Goal: Information Seeking & Learning: Learn about a topic

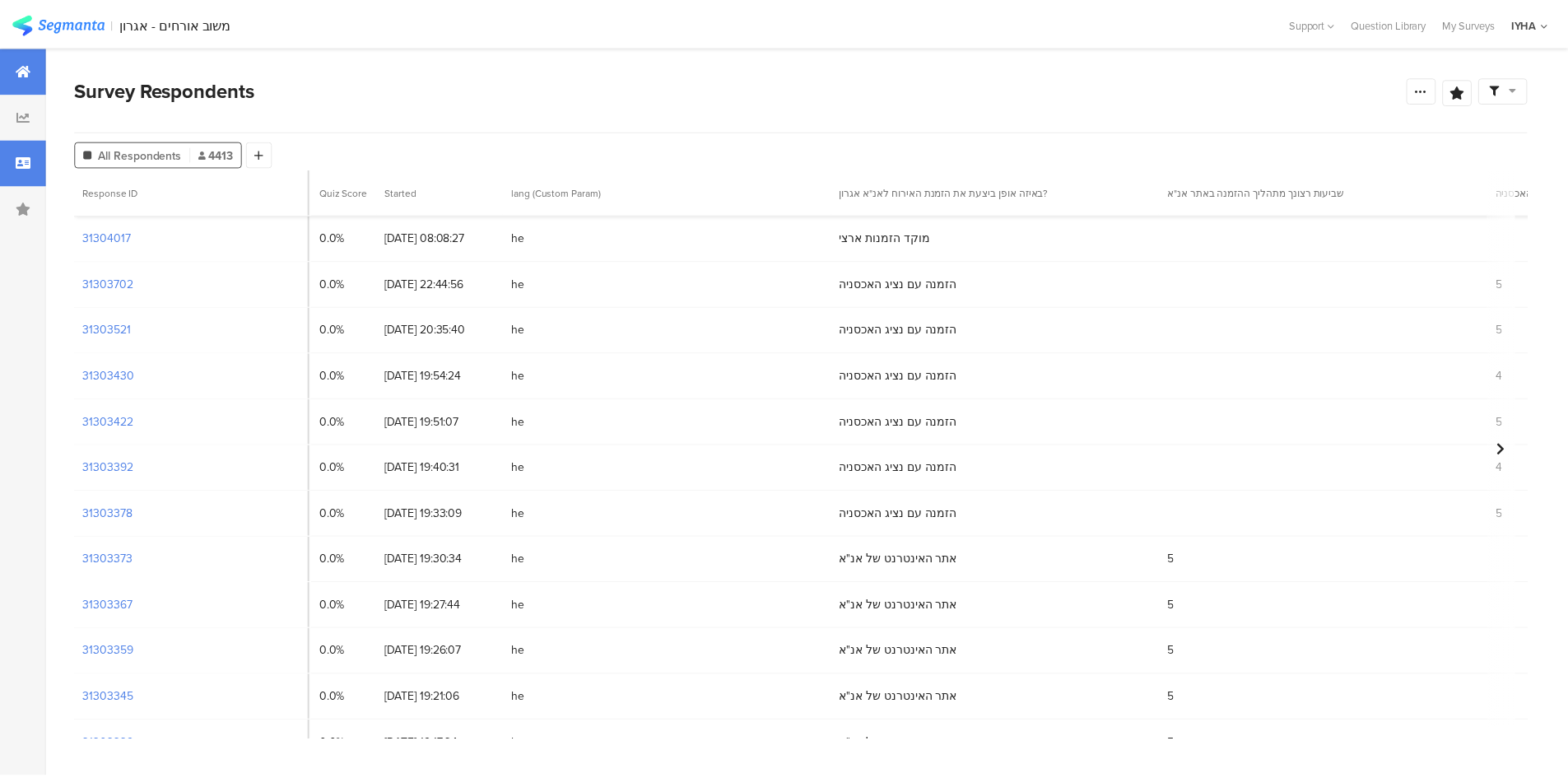
scroll to position [638, 2519]
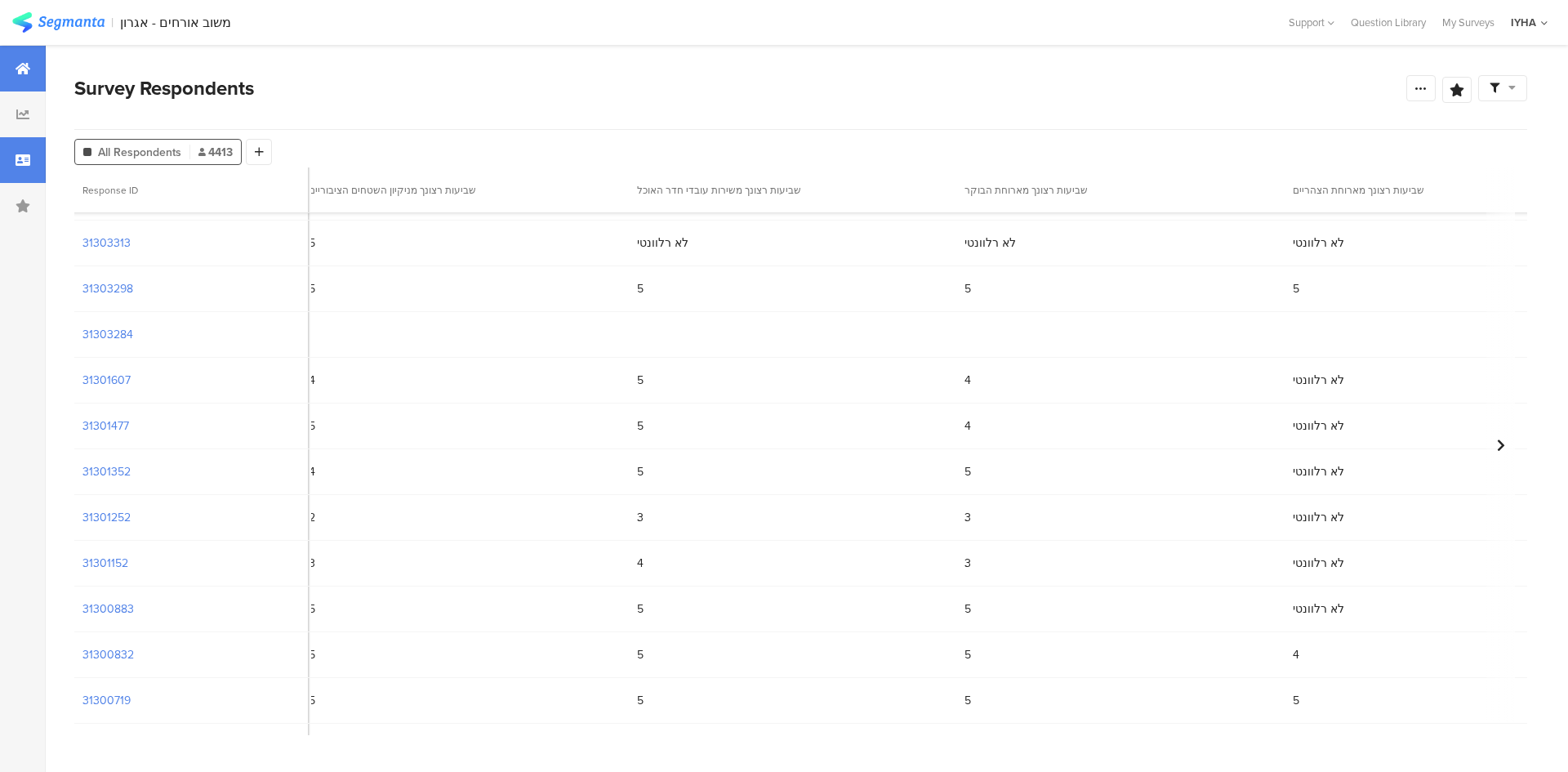
click at [30, 57] on div at bounding box center [23, 69] width 46 height 46
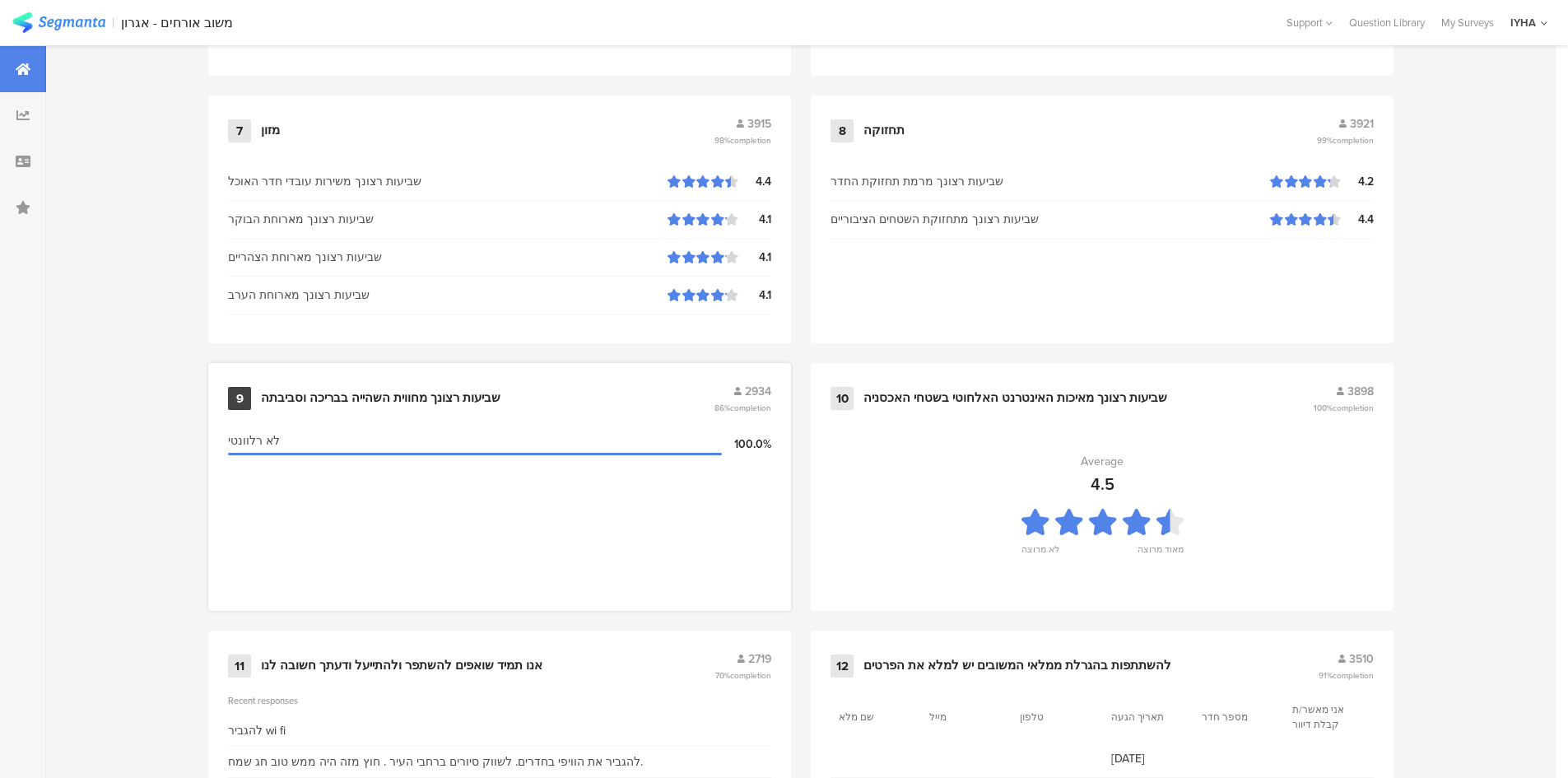
scroll to position [1636, 0]
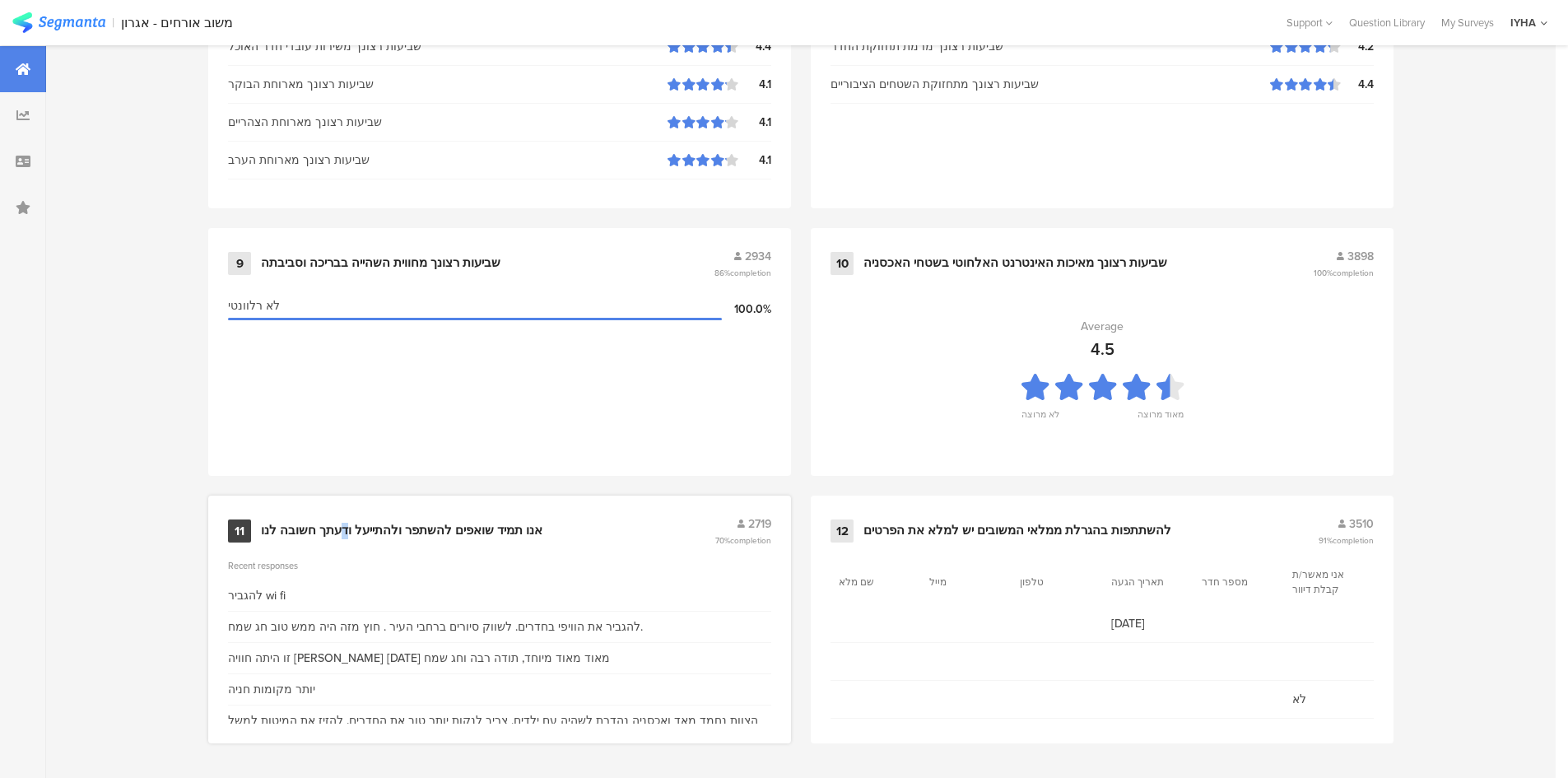
click at [346, 525] on div "אנו תמיד שואפים להשתפר ולהתייעל ודעתך חשובה לנו" at bounding box center [402, 531] width 281 height 16
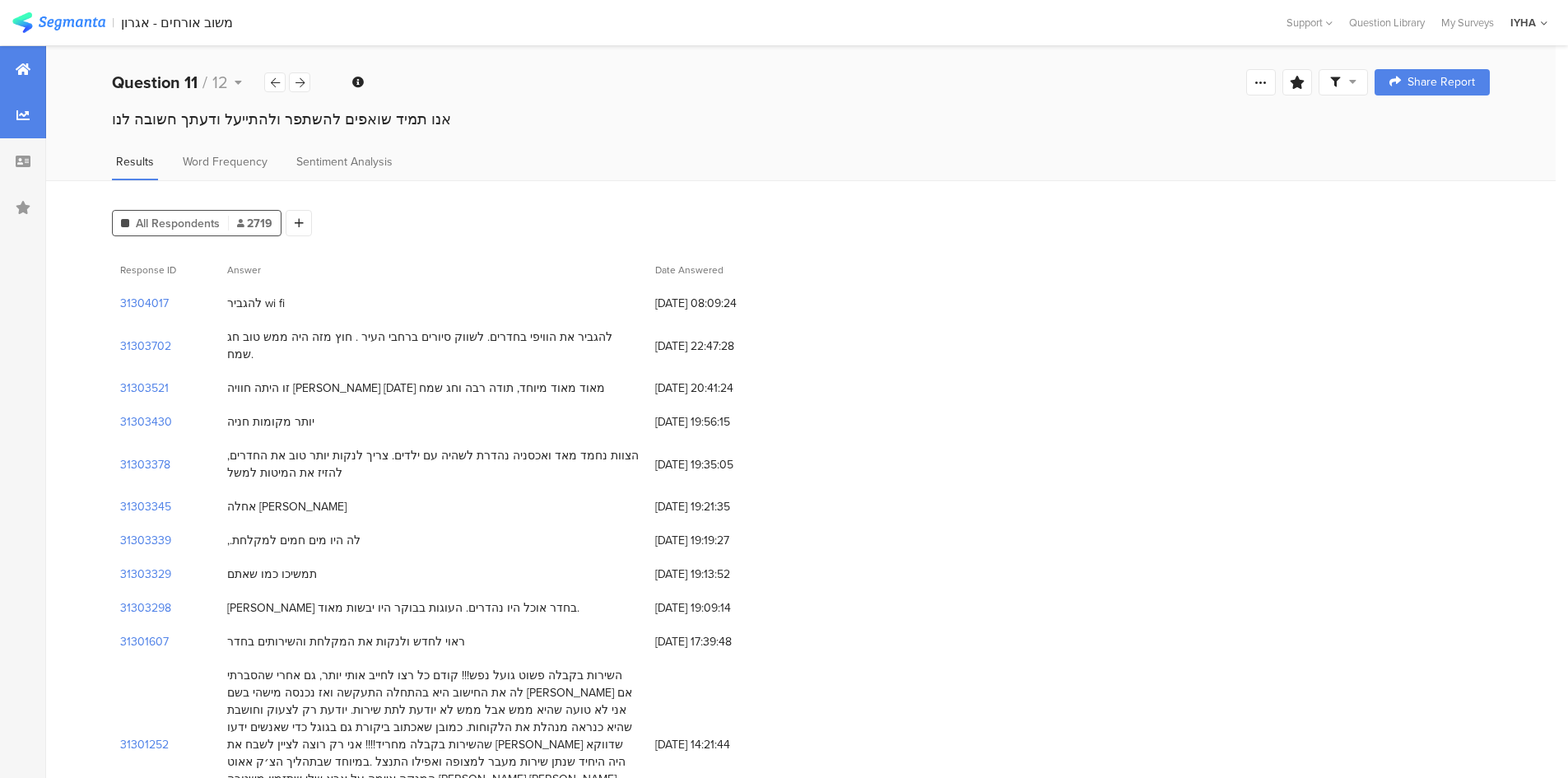
click at [31, 69] on div at bounding box center [23, 69] width 46 height 46
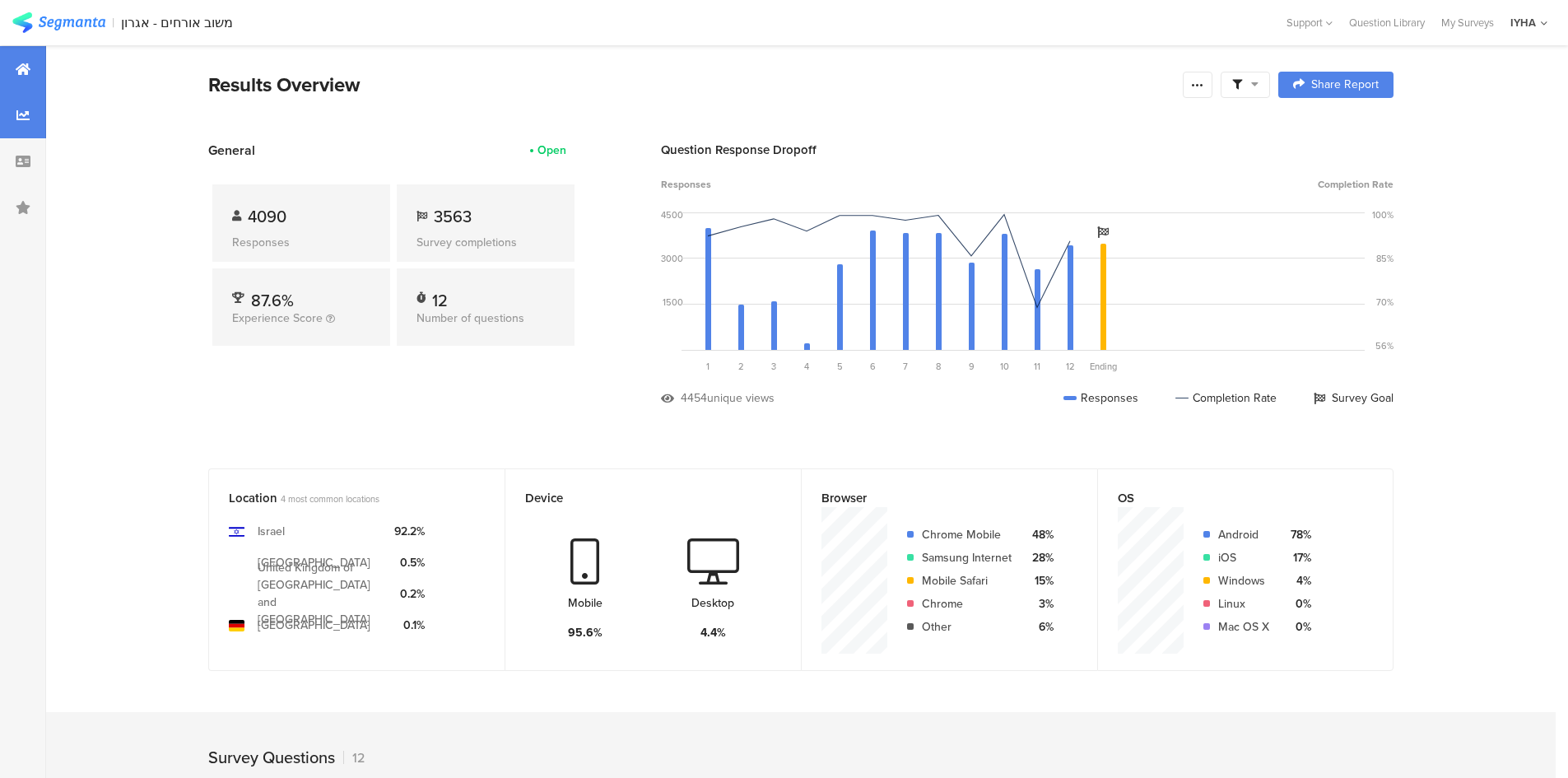
click at [28, 104] on div at bounding box center [23, 116] width 46 height 46
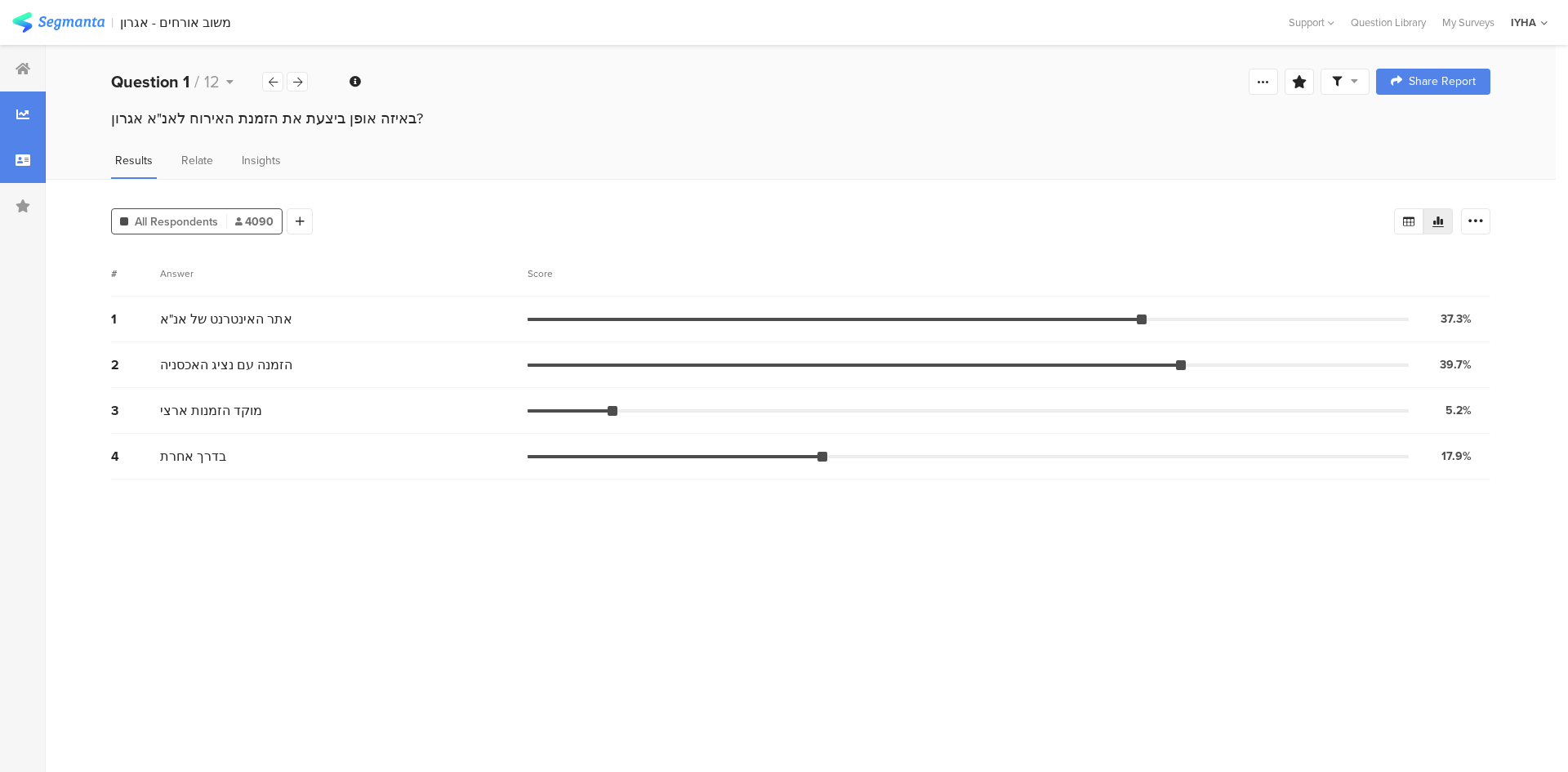
click at [25, 149] on div at bounding box center [23, 160] width 46 height 46
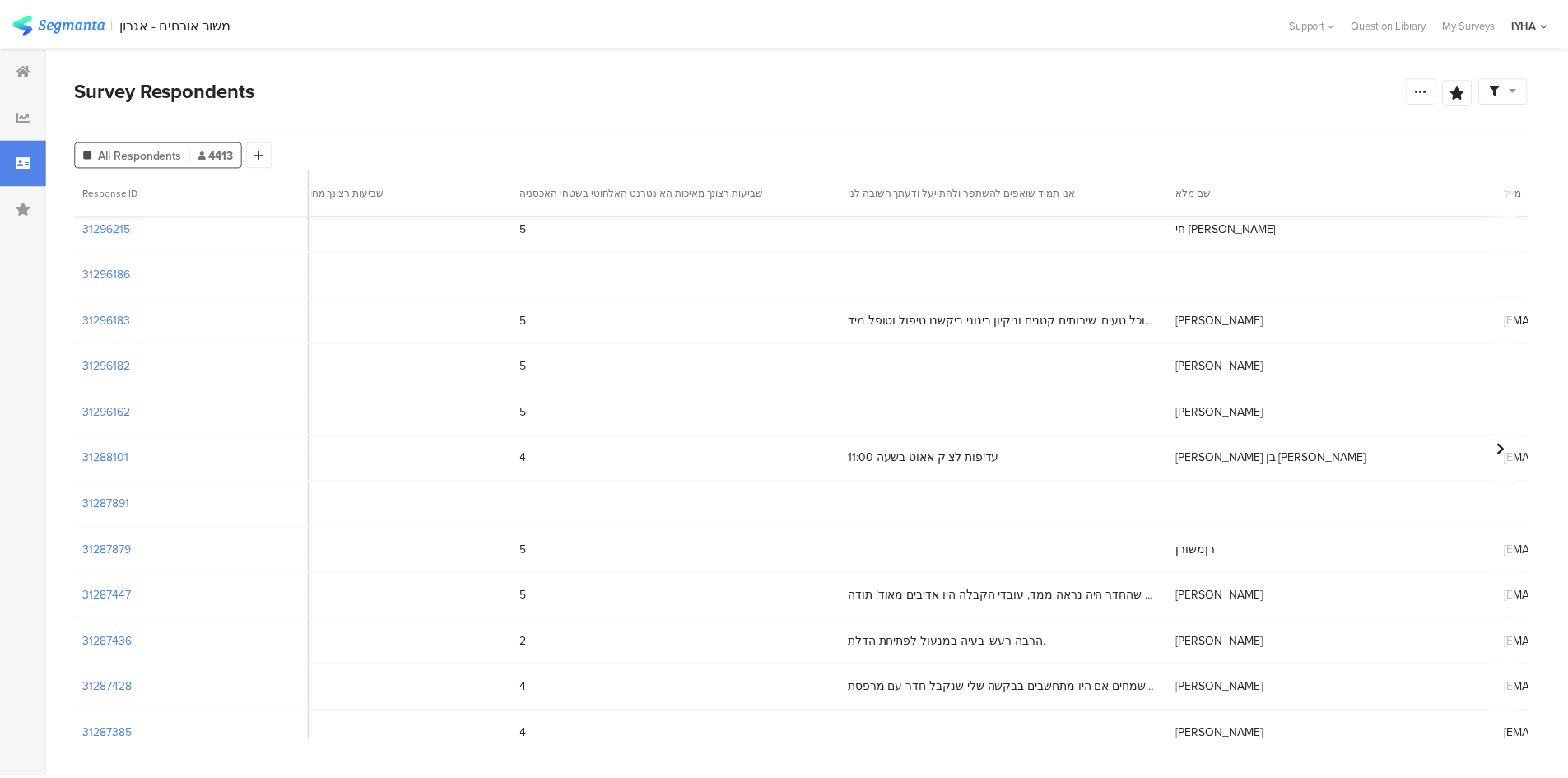
scroll to position [2058, 4952]
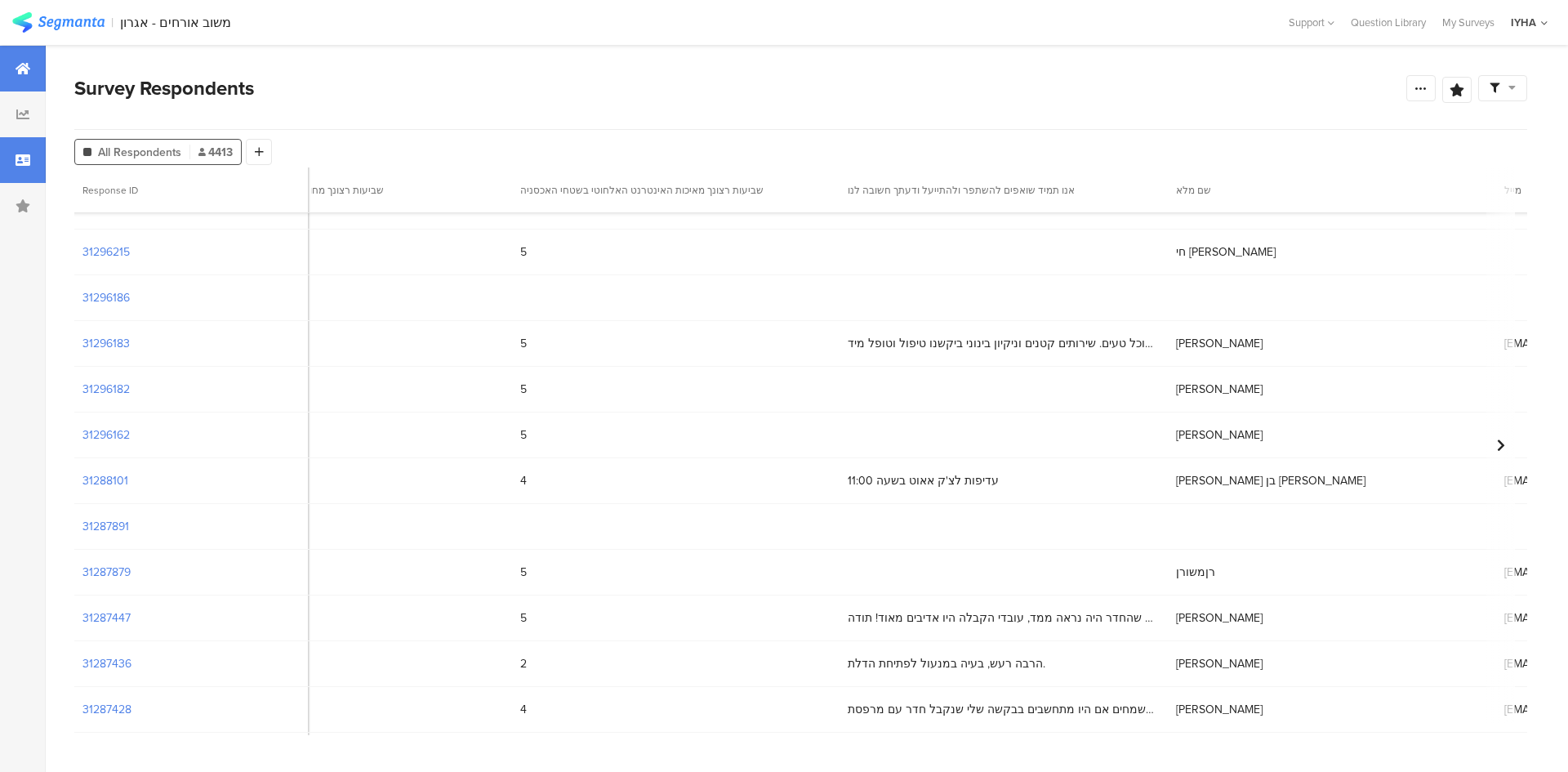
click at [29, 63] on icon at bounding box center [23, 68] width 15 height 13
